Goal: Find specific page/section: Find specific page/section

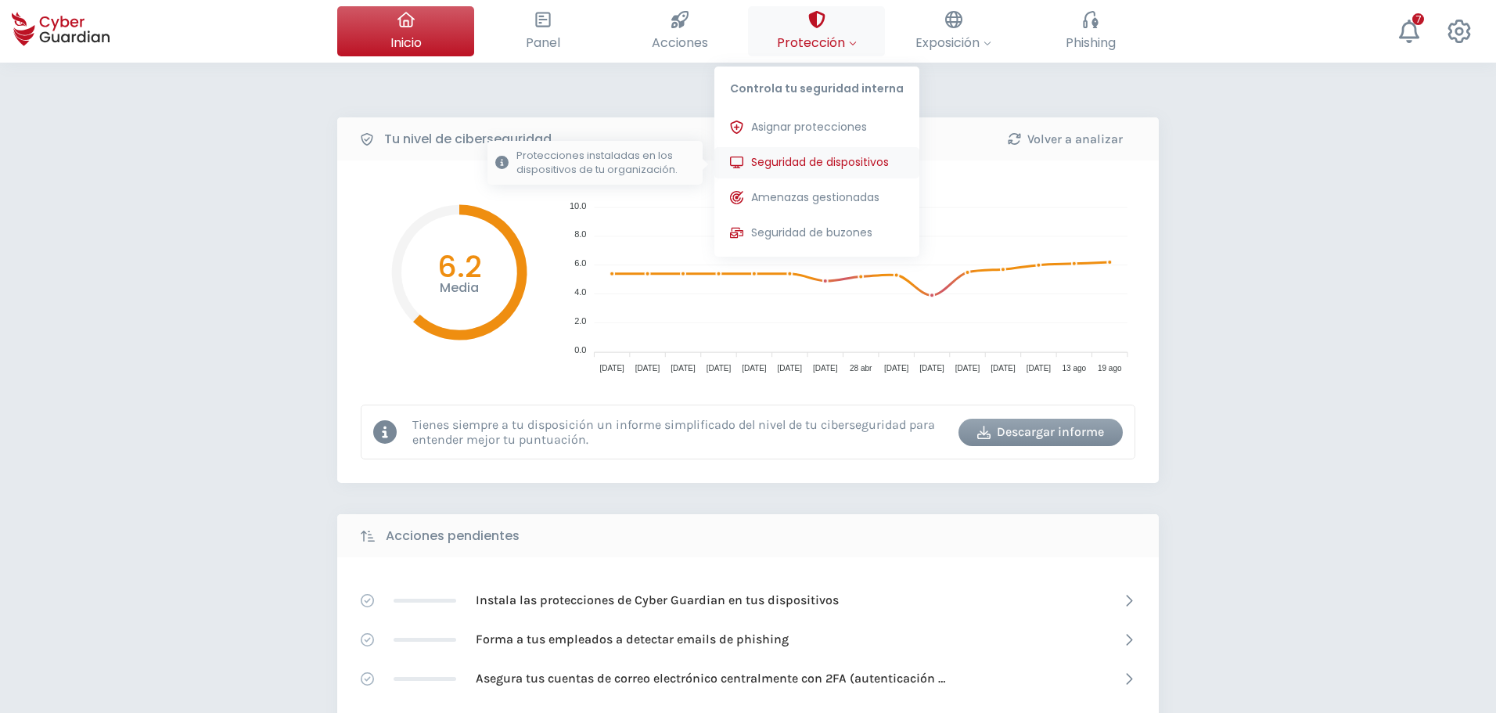
click at [806, 161] on span "Seguridad de dispositivos" at bounding box center [820, 162] width 138 height 16
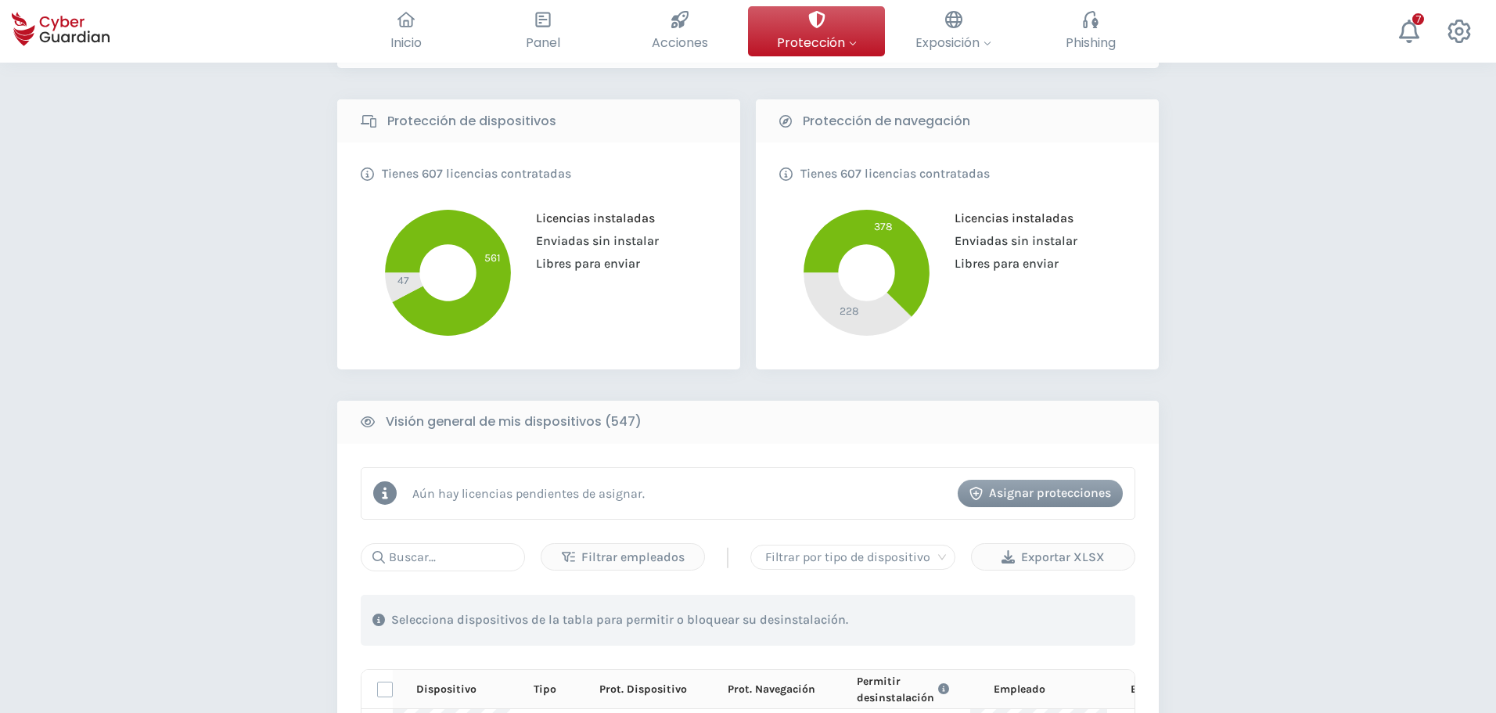
scroll to position [313, 0]
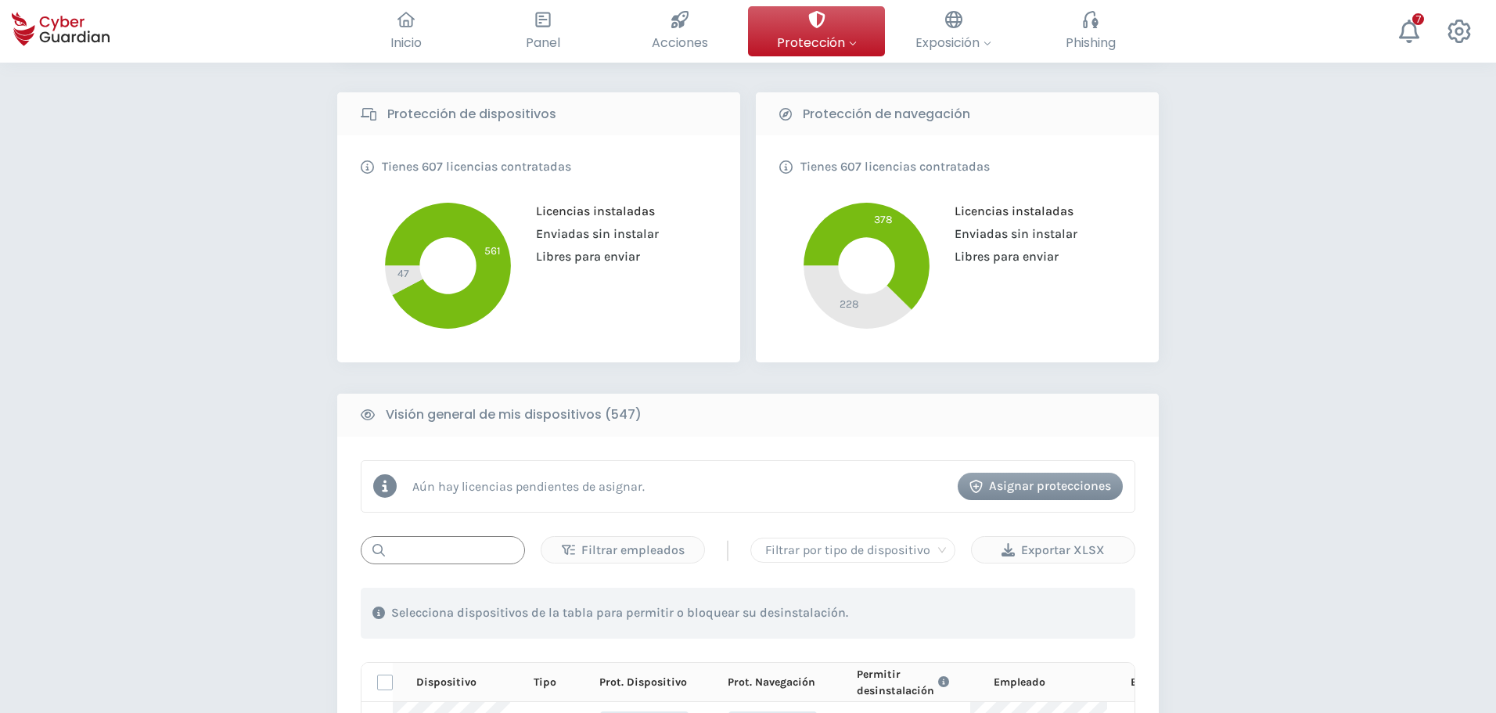
click at [455, 548] on input "text" at bounding box center [443, 550] width 164 height 28
paste input "553365"
type input "553365"
drag, startPoint x: 445, startPoint y: 543, endPoint x: 287, endPoint y: 540, distance: 158.1
click at [337, 540] on div "PROTECCIÓN > Seguridad de dispositivos ¿Cómo funciona? Añade empleados Instala …" at bounding box center [748, 424] width 1496 height 1348
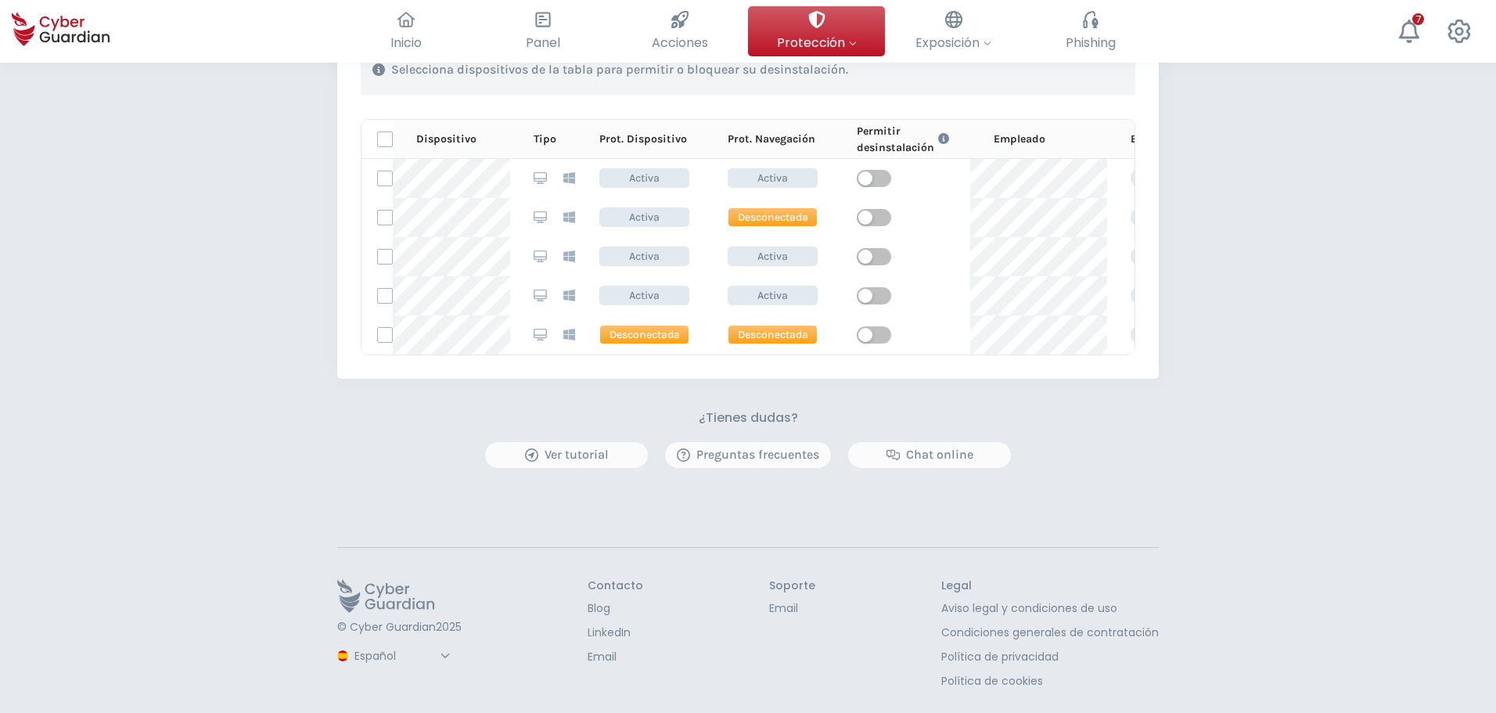
scroll to position [548, 0]
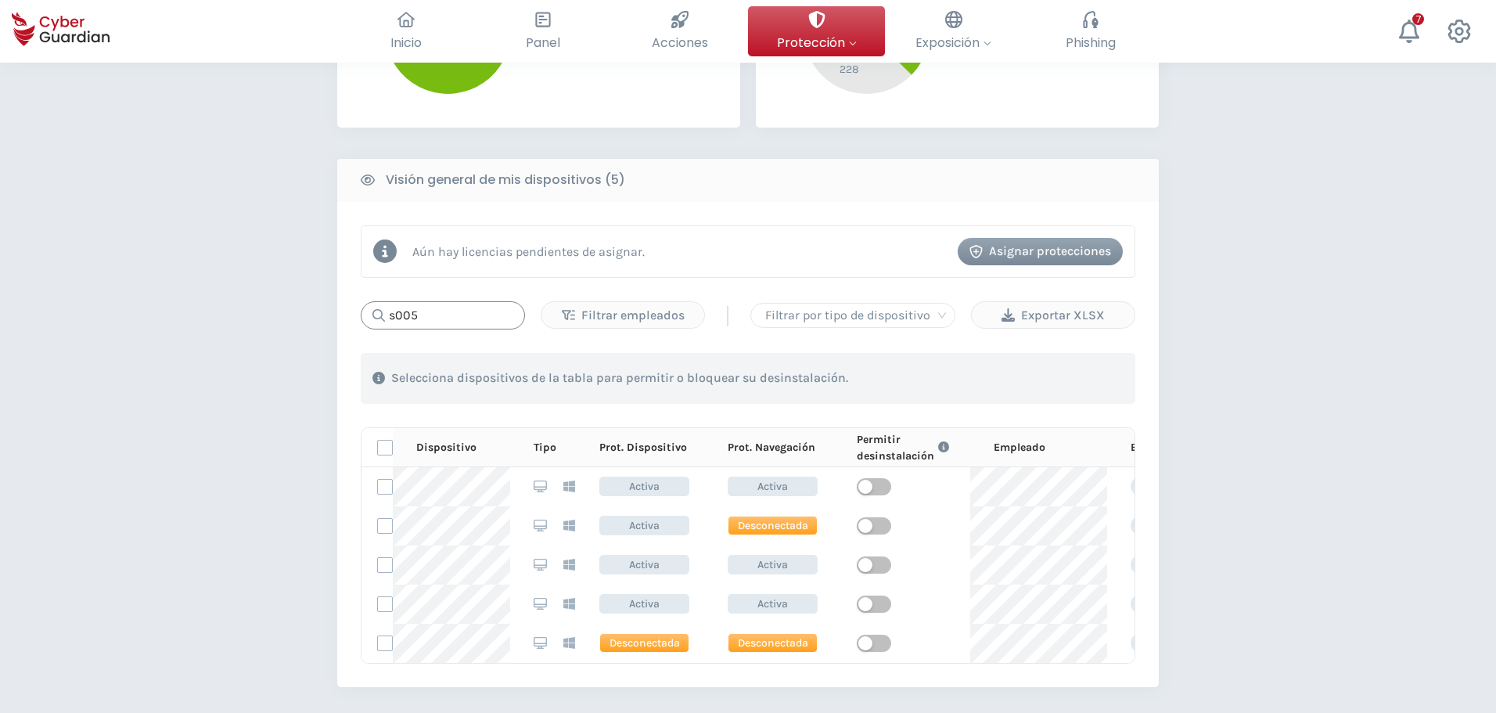
type input "s005"
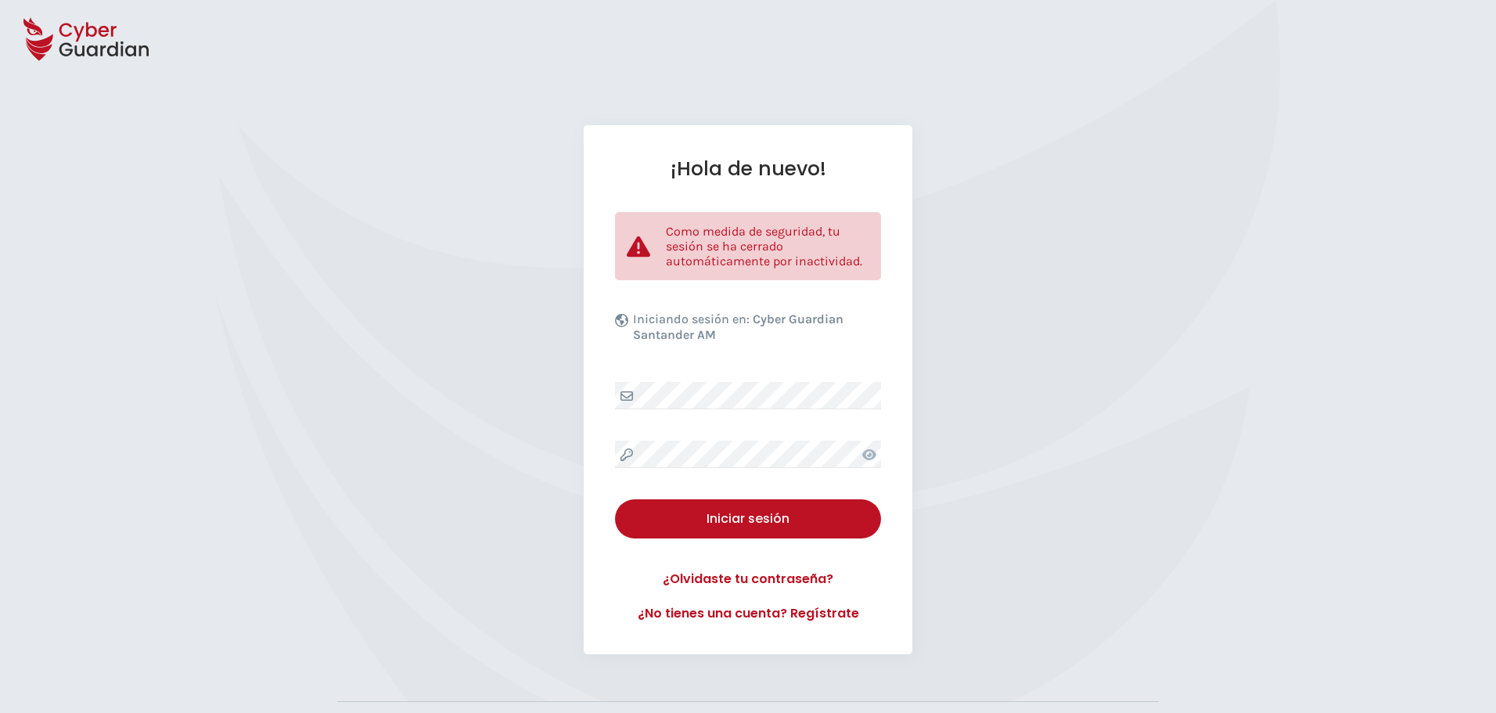
click at [736, 412] on div "¡Hola de nuevo! Como medida de seguridad, tu sesión se ha cerrado automáticamen…" at bounding box center [748, 389] width 329 height 529
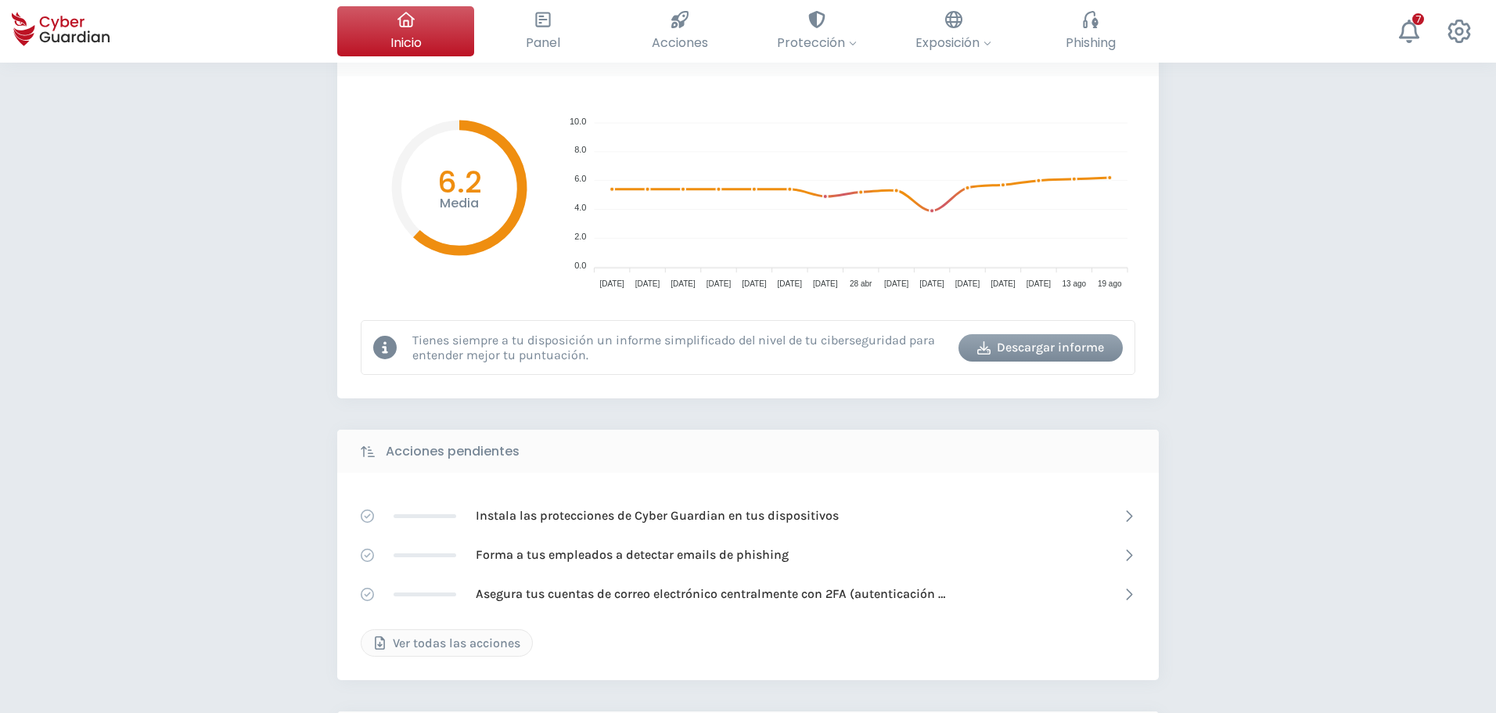
scroll to position [70, 0]
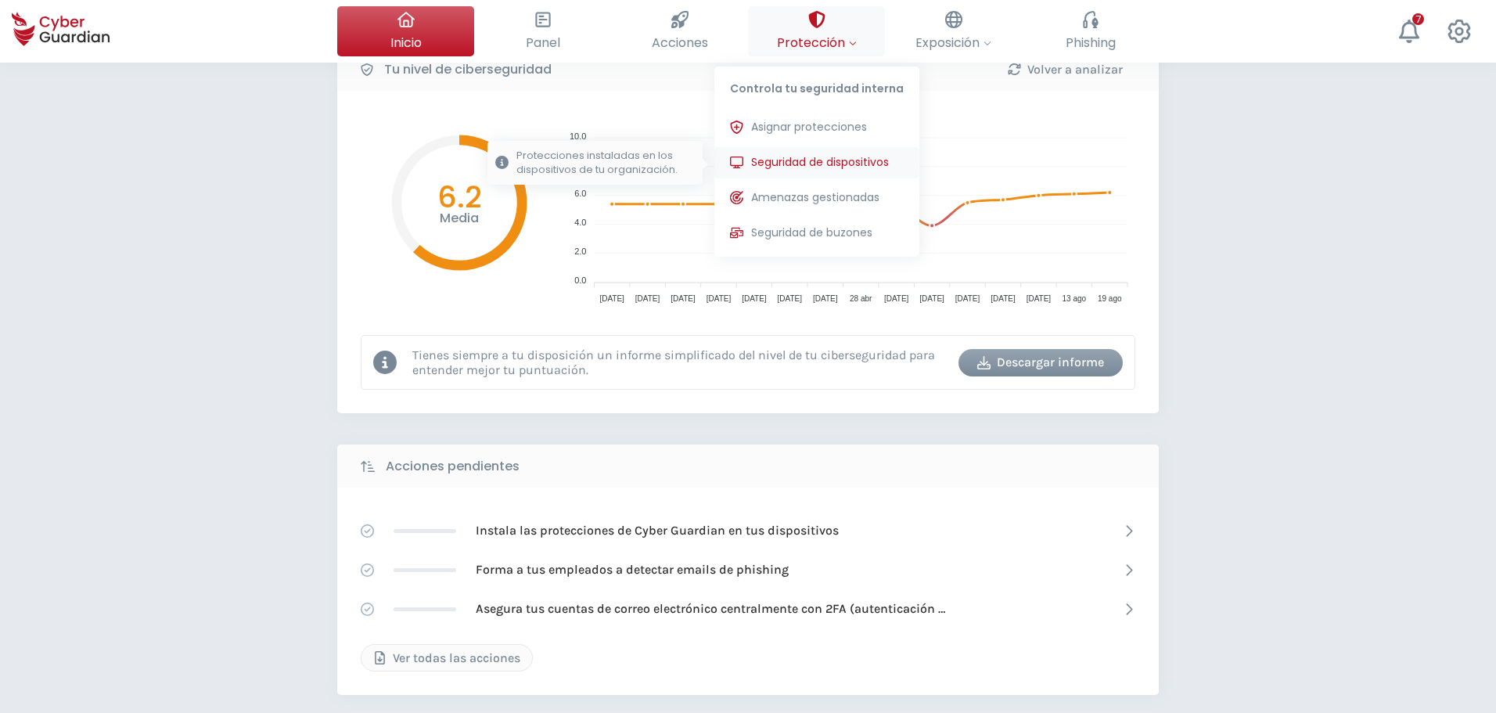
click at [799, 167] on span "Seguridad de dispositivos" at bounding box center [820, 162] width 138 height 16
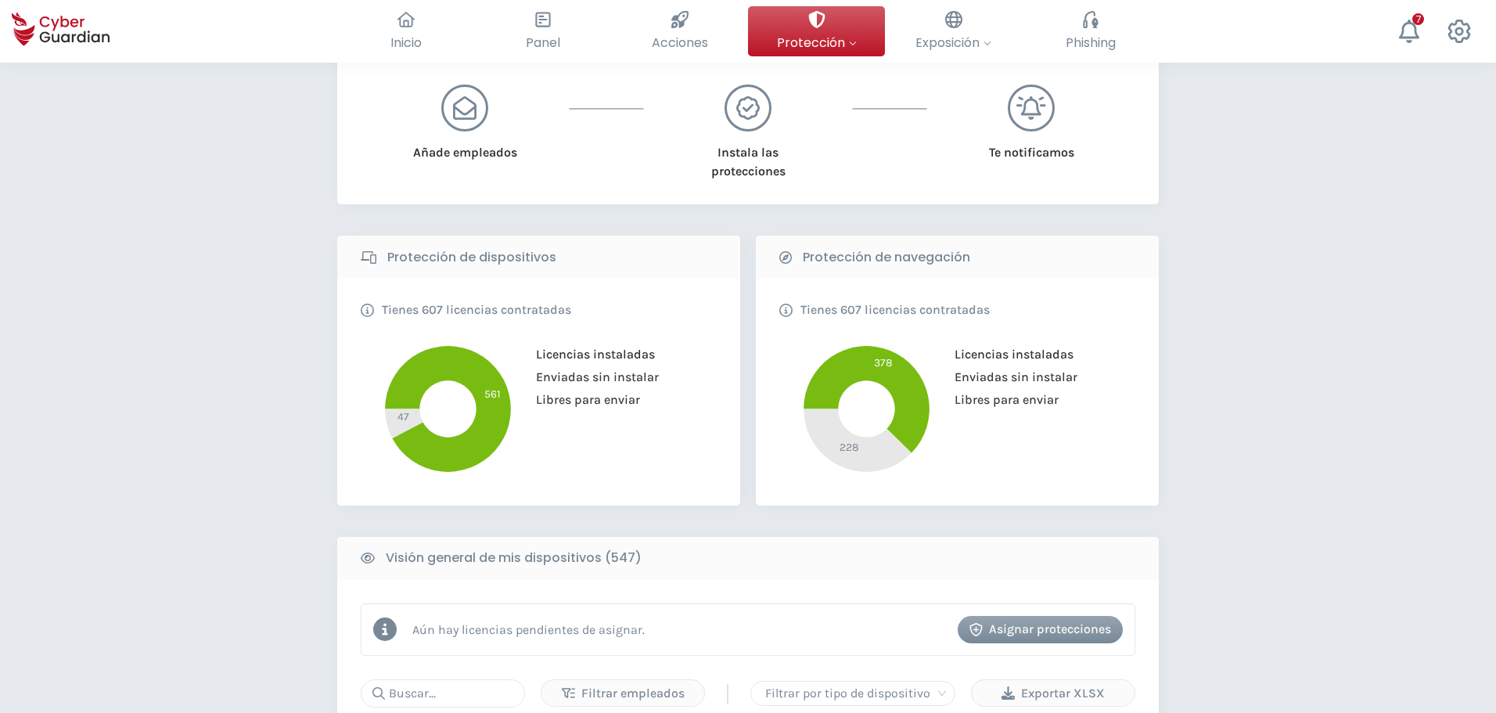
scroll to position [391, 0]
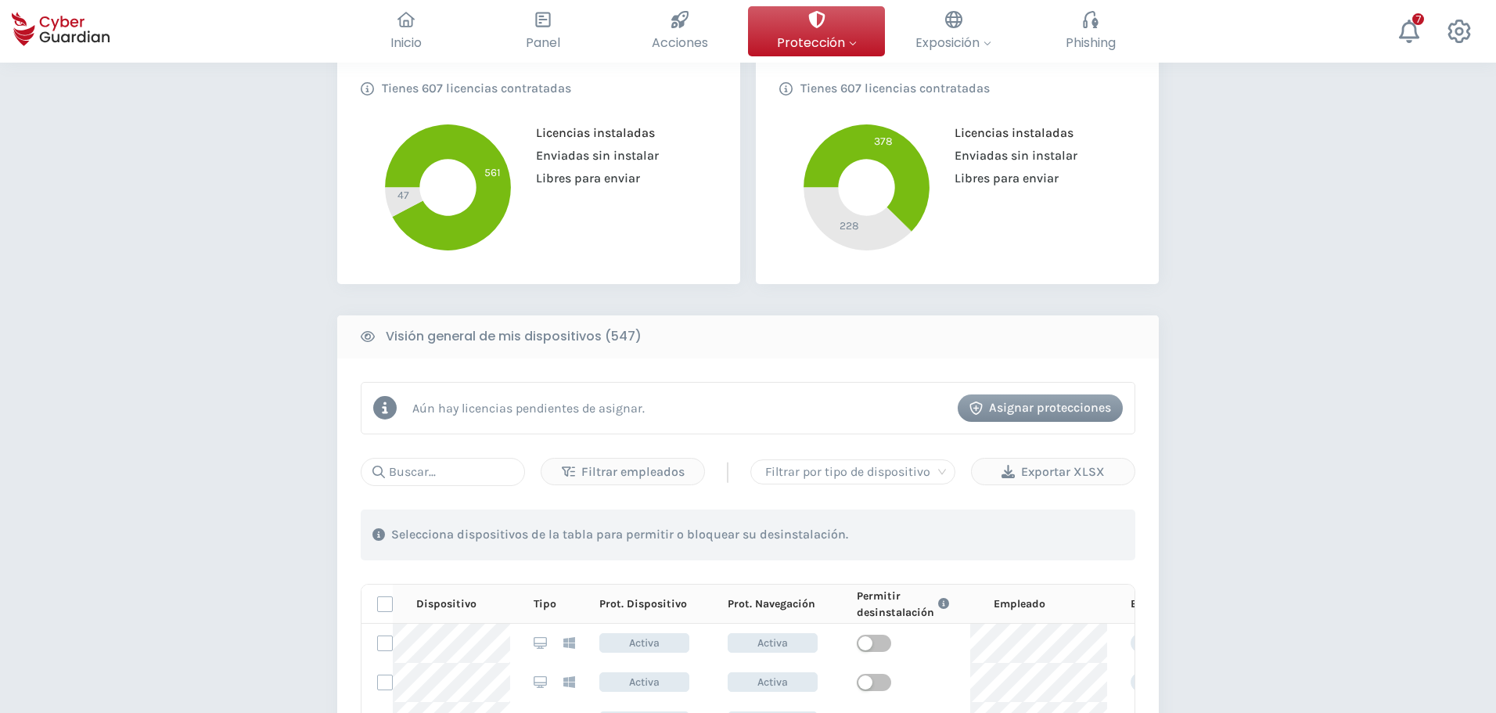
click at [466, 484] on input "text" at bounding box center [443, 472] width 164 height 28
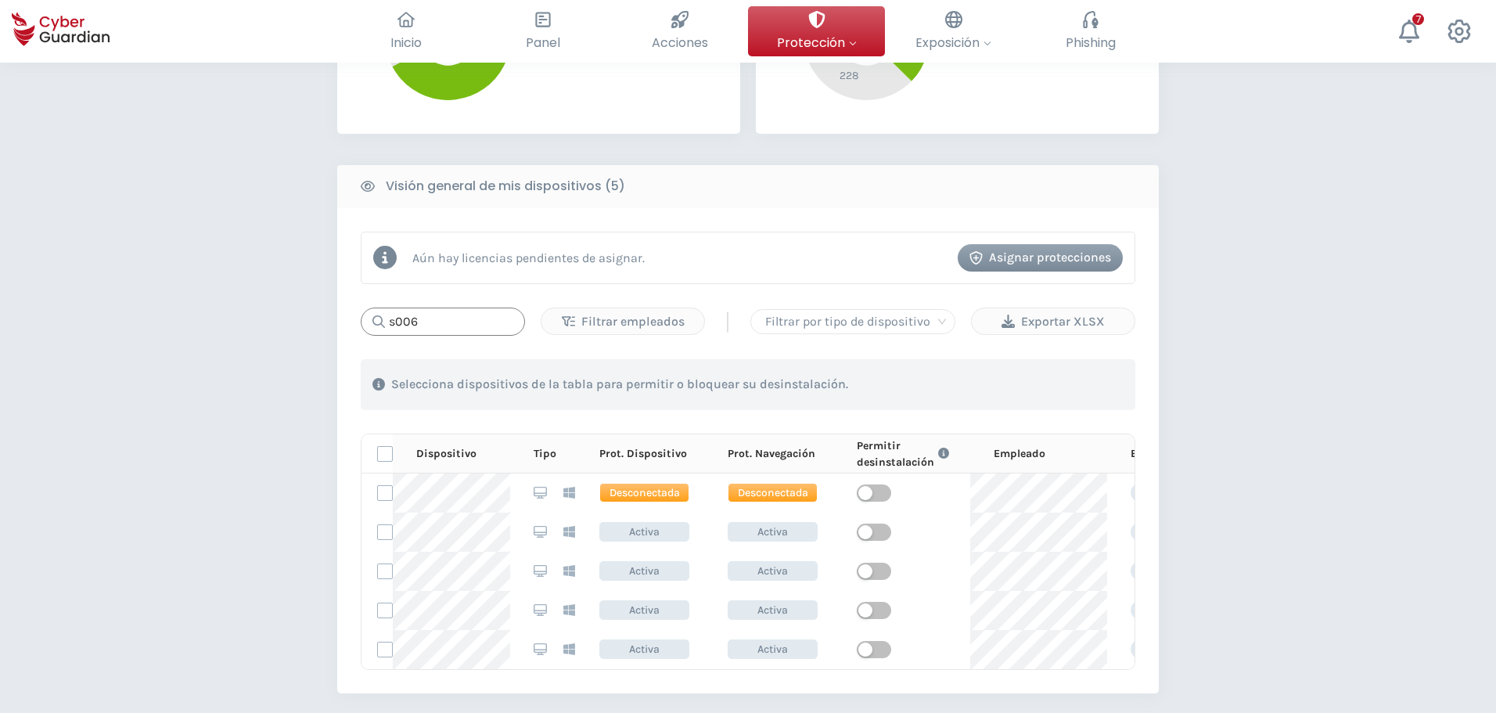
scroll to position [704, 0]
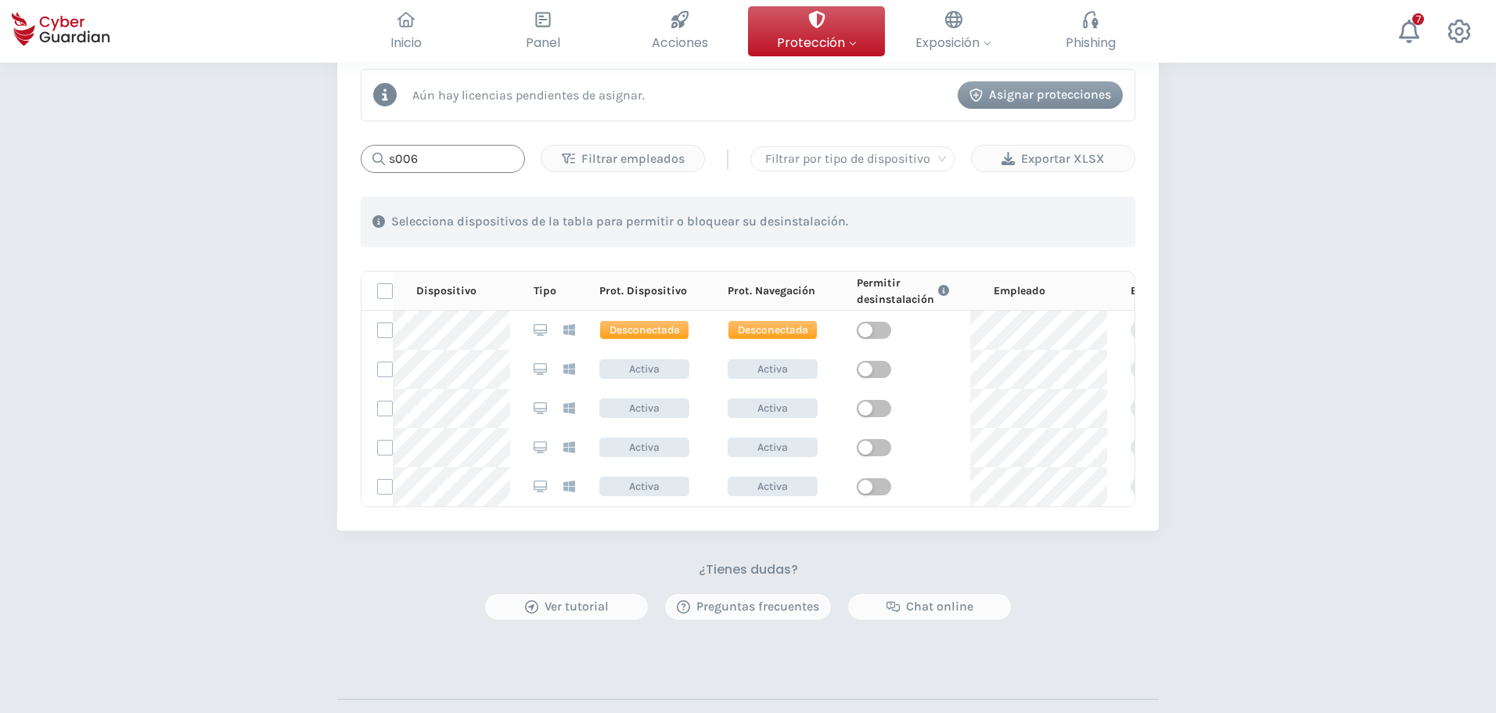
click at [478, 160] on input "s006" at bounding box center [443, 159] width 164 height 28
drag, startPoint x: 476, startPoint y: 162, endPoint x: 309, endPoint y: 167, distance: 166.8
click at [320, 165] on div "PROTECCIÓN > Seguridad de dispositivos ¿Cómo funciona? Añade empleados Instala …" at bounding box center [748, 111] width 1496 height 1507
paste input "LPT-ADM-VP"
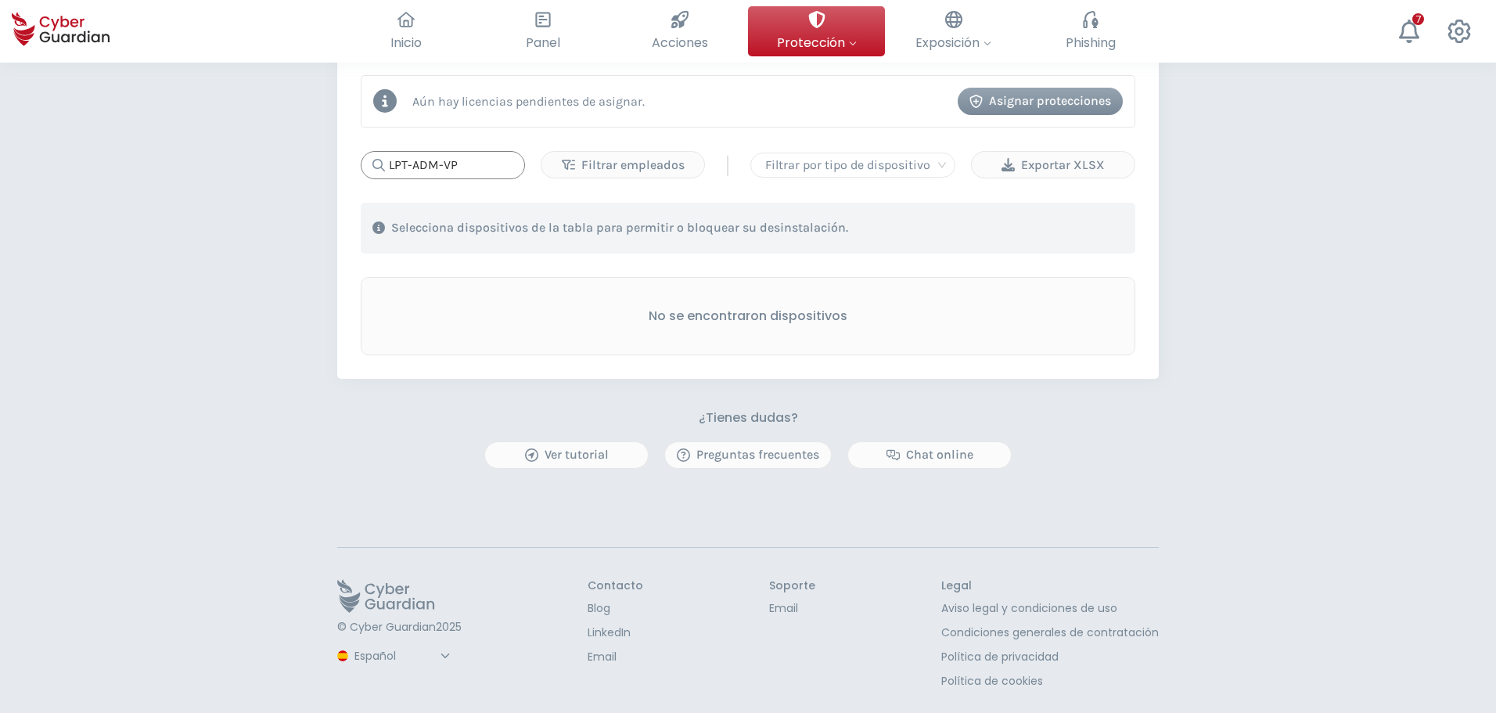
scroll to position [698, 0]
type input "LPT-ADM-VP"
